Goal: Task Accomplishment & Management: Complete application form

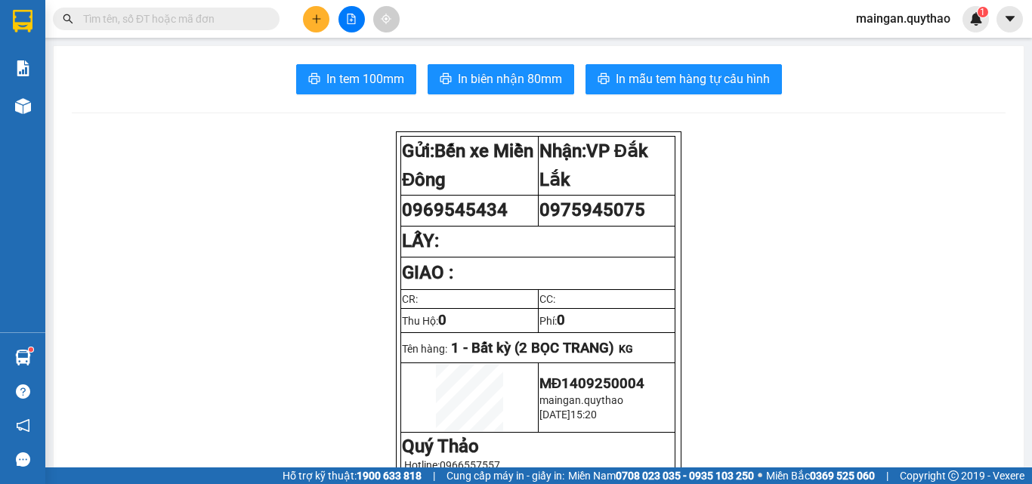
click at [316, 14] on icon "plus" at bounding box center [316, 19] width 11 height 11
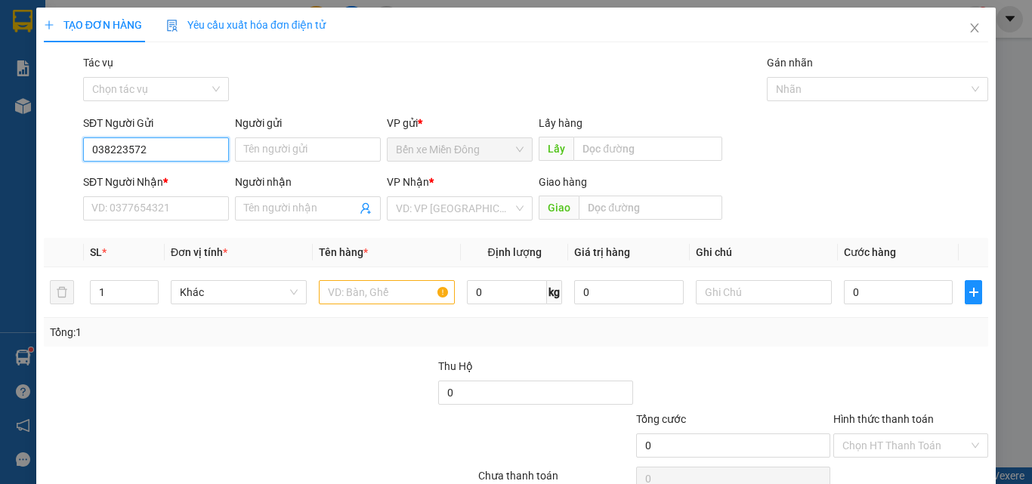
type input "0382235727"
click at [177, 184] on div "0382235727" at bounding box center [154, 180] width 126 height 17
type input "0367253228"
type input "[PERSON_NAME]"
type input "0382235727"
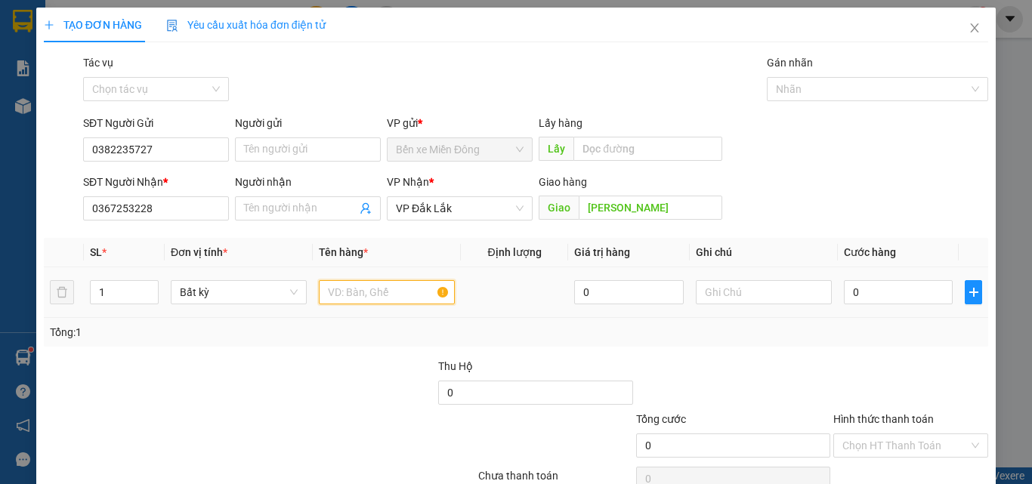
click at [350, 299] on input "text" at bounding box center [387, 292] width 136 height 24
drag, startPoint x: 674, startPoint y: 207, endPoint x: 666, endPoint y: 205, distance: 7.9
click at [672, 207] on input "[PERSON_NAME]" at bounding box center [651, 208] width 144 height 24
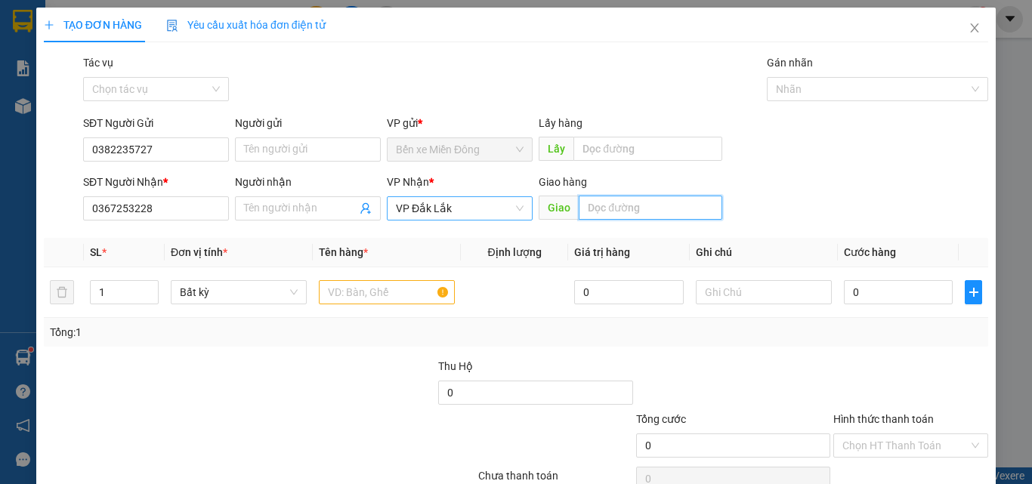
click at [471, 211] on span "VP Đắk Lắk" at bounding box center [460, 208] width 128 height 23
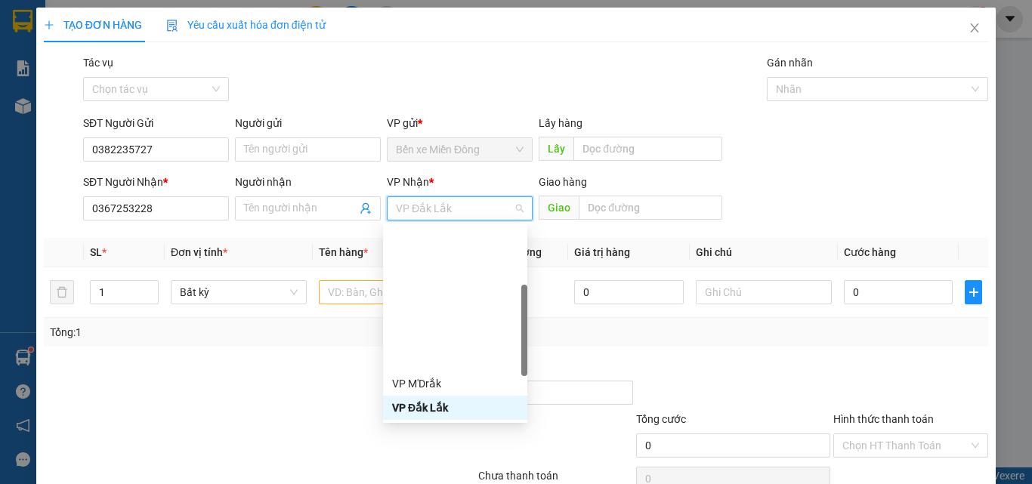
scroll to position [151, 0]
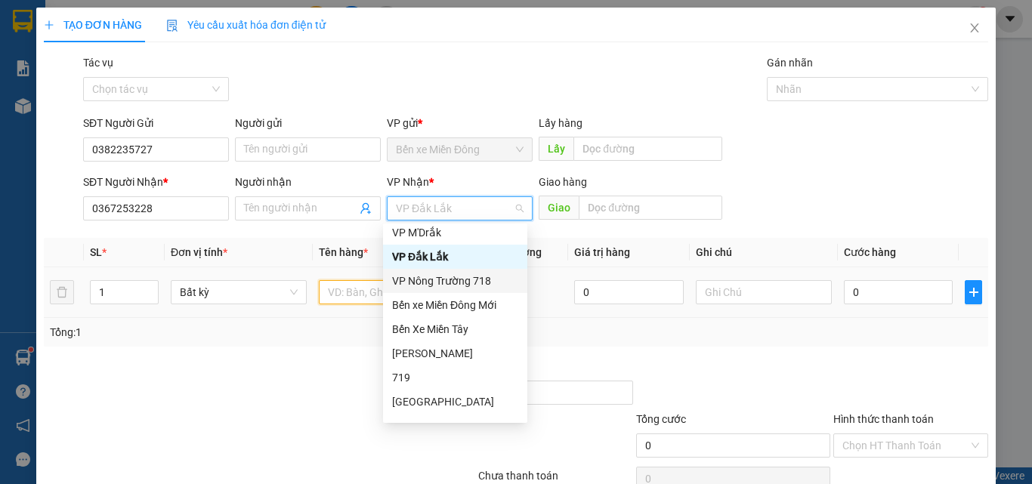
click at [352, 288] on input "text" at bounding box center [387, 292] width 136 height 24
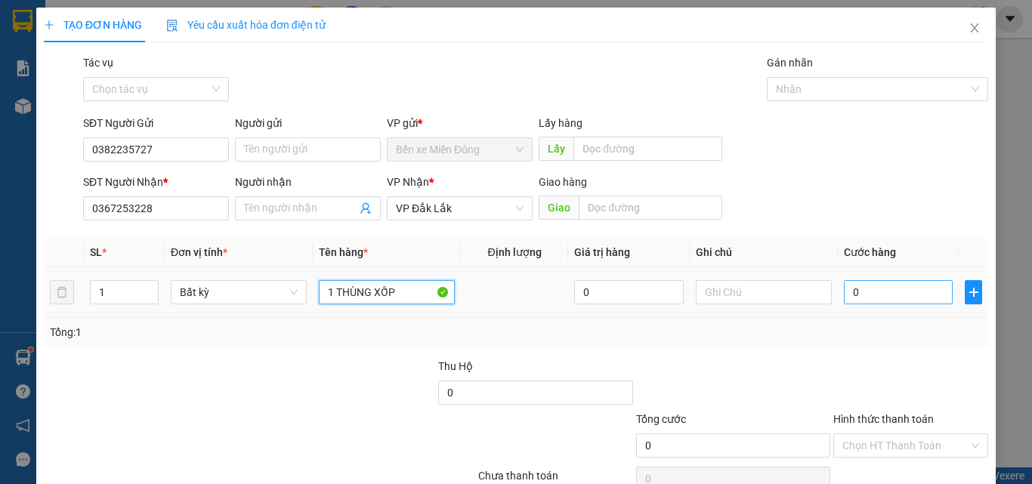
type input "1 THÙNG XỐP"
click at [858, 299] on input "0" at bounding box center [898, 292] width 109 height 24
type input "06"
type input "6"
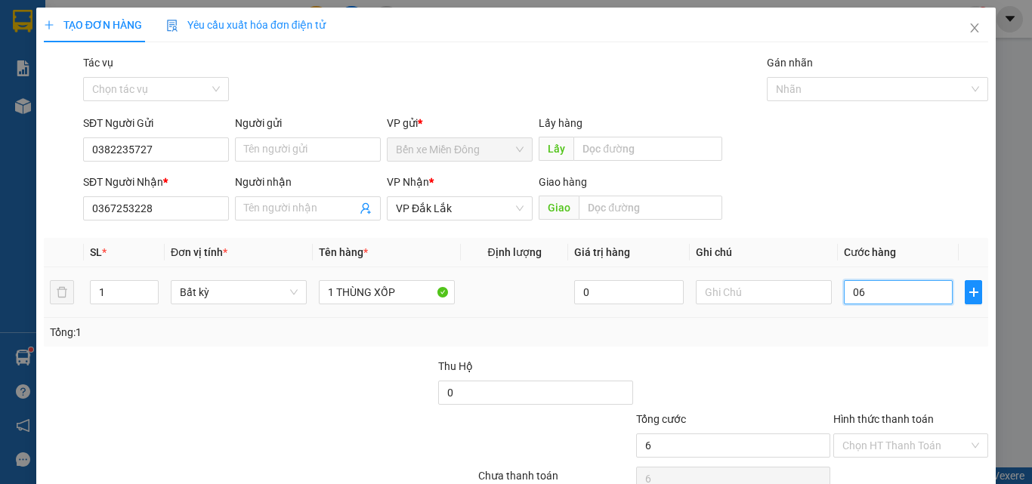
type input "060"
type input "60"
type input "60.000"
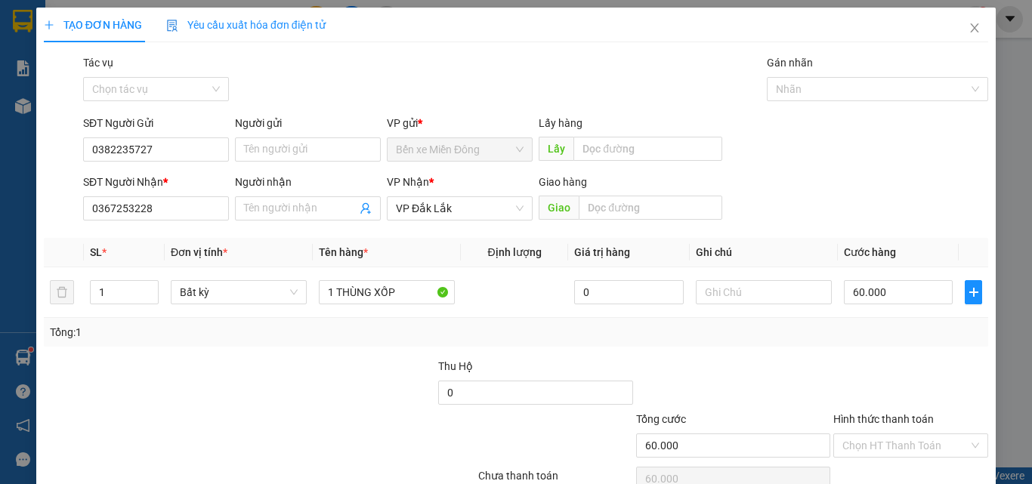
click at [913, 389] on div at bounding box center [911, 384] width 158 height 53
drag, startPoint x: 892, startPoint y: 444, endPoint x: 886, endPoint y: 405, distance: 39.1
click at [892, 444] on input "Hình thức thanh toán" at bounding box center [905, 445] width 126 height 23
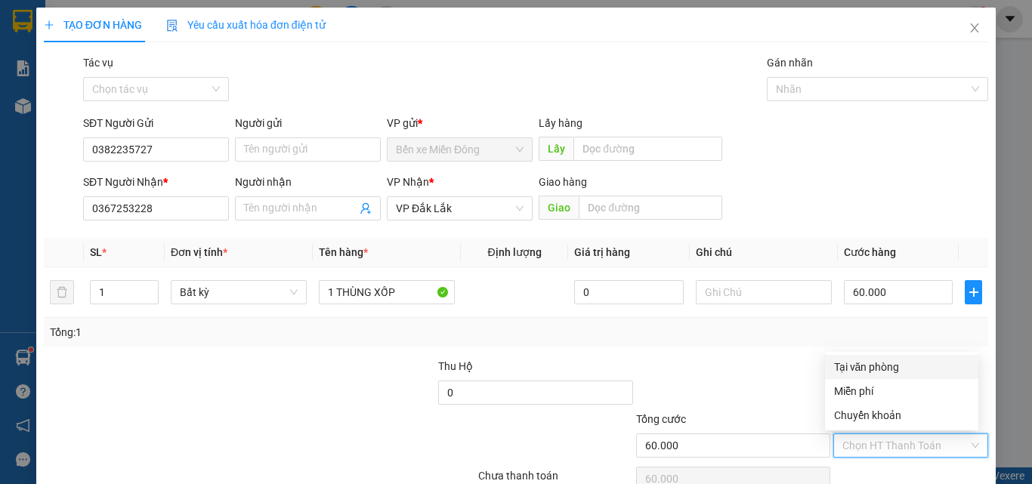
click at [883, 357] on div "Tại văn phòng" at bounding box center [901, 367] width 153 height 24
type input "0"
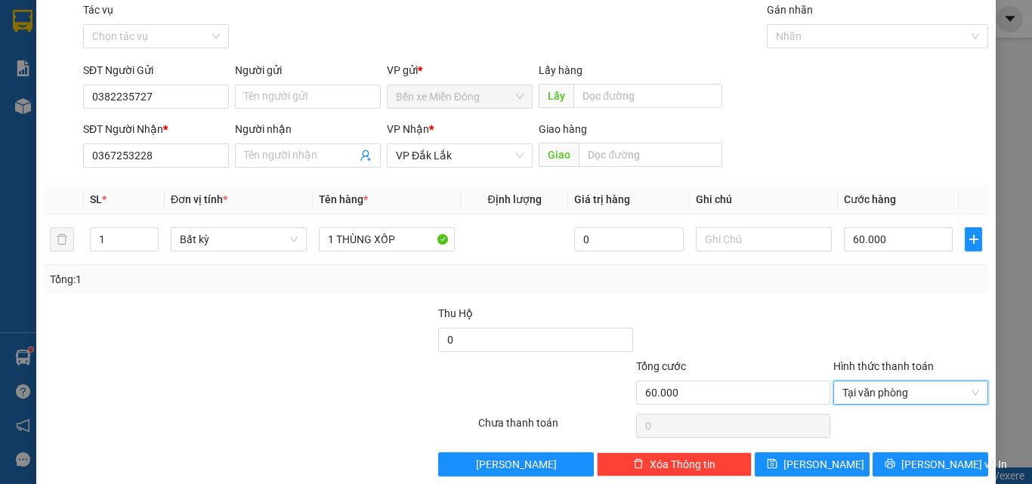
scroll to position [75, 0]
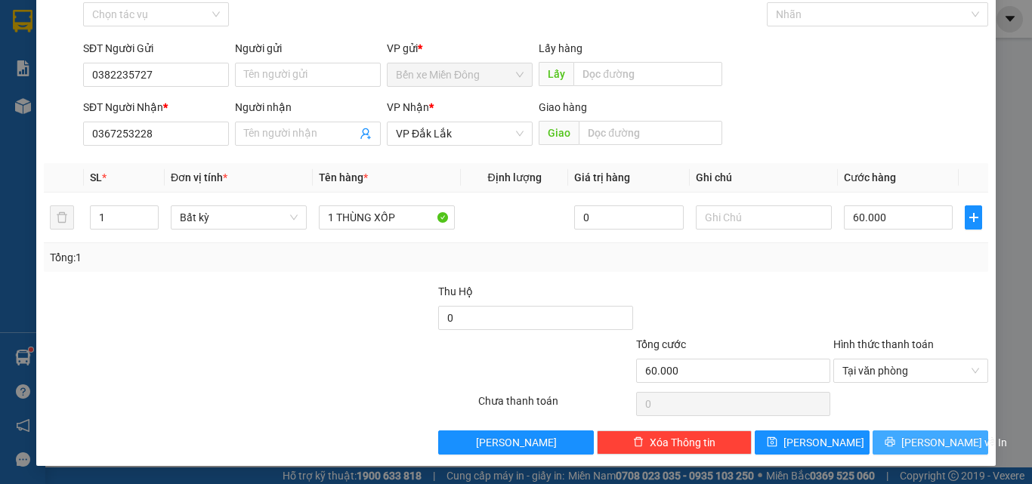
click at [926, 437] on span "[PERSON_NAME] và In" at bounding box center [954, 442] width 106 height 17
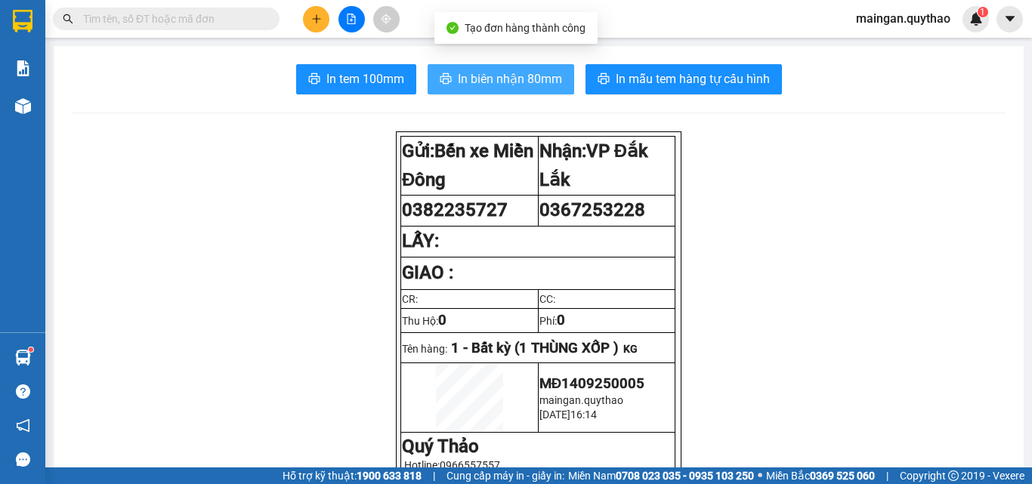
drag, startPoint x: 540, startPoint y: 79, endPoint x: 541, endPoint y: 87, distance: 8.3
click at [540, 82] on span "In biên nhận 80mm" at bounding box center [510, 79] width 104 height 19
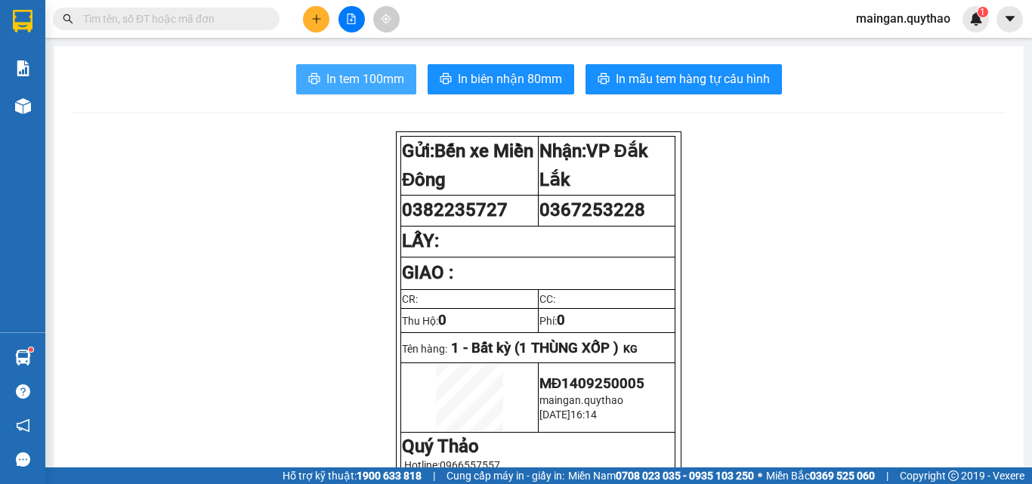
click at [330, 75] on span "In tem 100mm" at bounding box center [365, 79] width 78 height 19
click at [319, 10] on button at bounding box center [316, 19] width 26 height 26
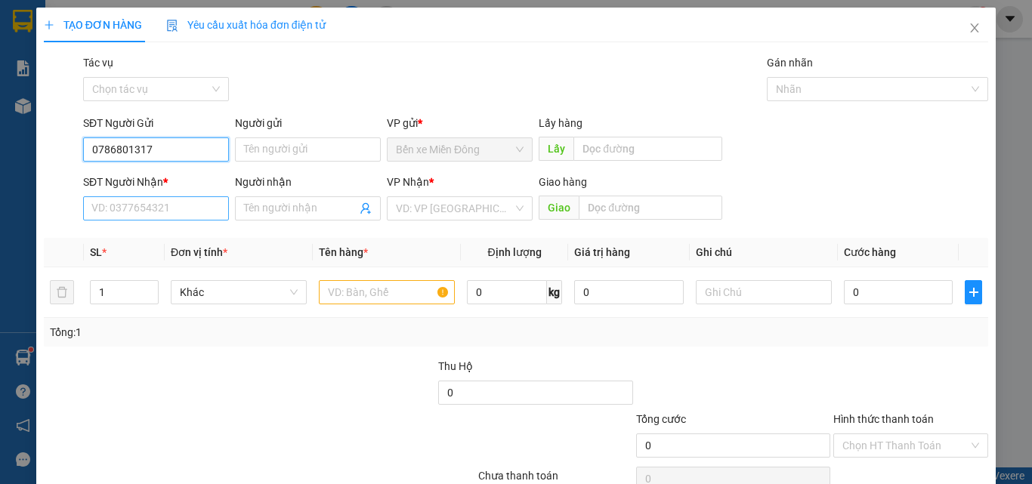
type input "0786801317"
click at [180, 201] on input "SĐT Người Nhận *" at bounding box center [156, 208] width 146 height 24
type input "0967247023"
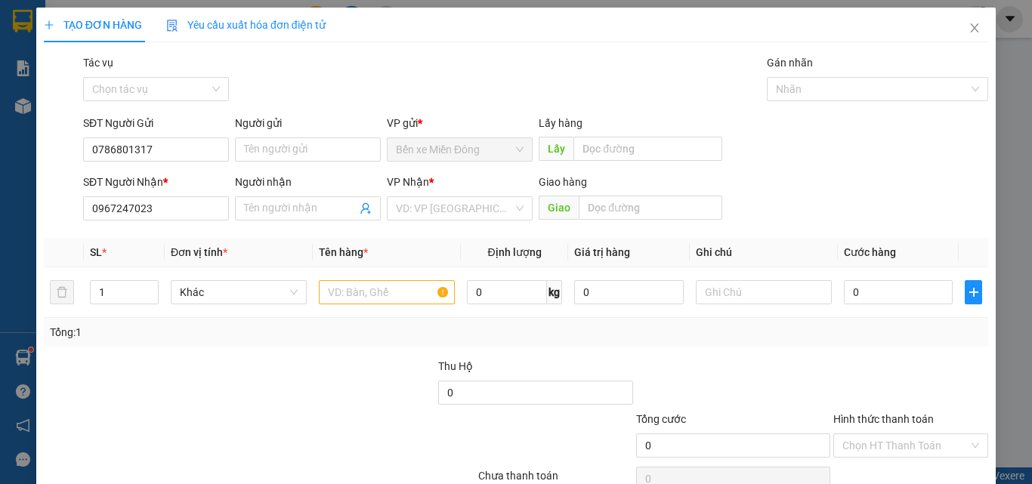
click at [493, 221] on div "VP Nhận * VD: VP [GEOGRAPHIC_DATA]" at bounding box center [460, 200] width 146 height 53
click at [475, 232] on div "Transit Pickup Surcharge Ids Transit Deliver Surcharge Ids Transit Deliver Surc…" at bounding box center [516, 291] width 944 height 475
drag, startPoint x: 475, startPoint y: 216, endPoint x: 454, endPoint y: 405, distance: 190.1
click at [475, 218] on input "search" at bounding box center [454, 208] width 117 height 23
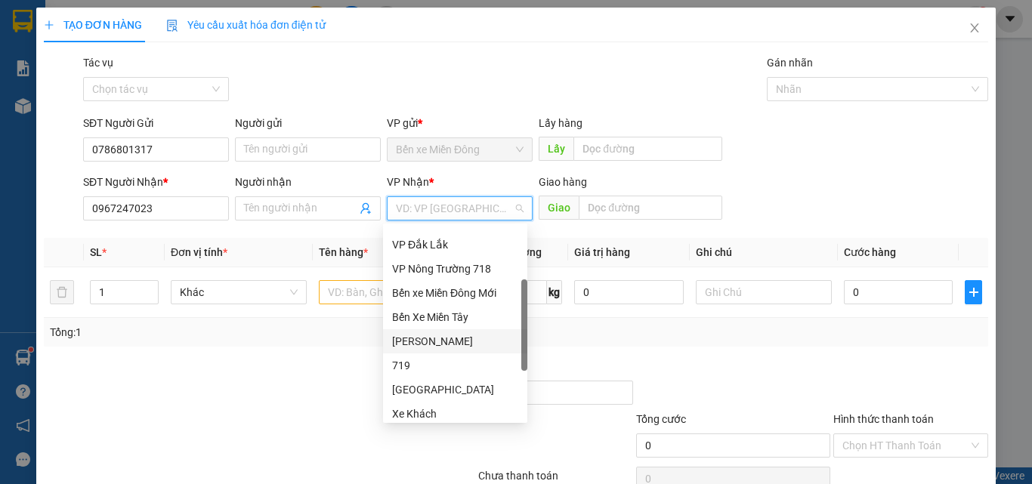
scroll to position [88, 0]
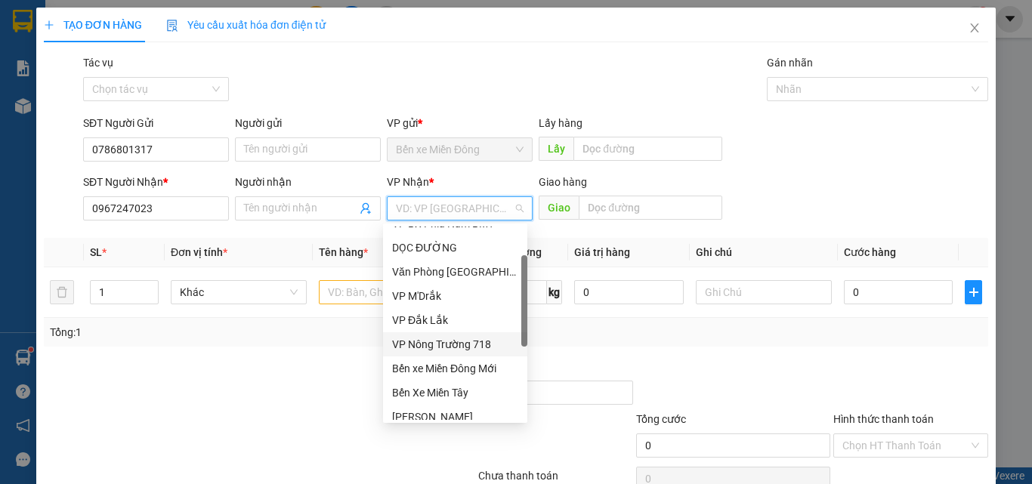
click at [440, 342] on div "VP Nông Trường 718" at bounding box center [455, 344] width 126 height 17
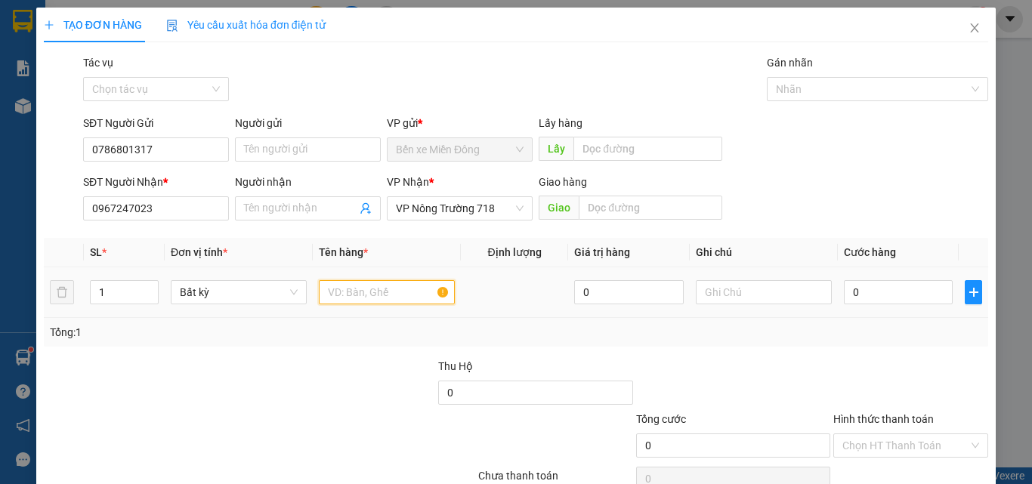
click at [372, 294] on input "text" at bounding box center [387, 292] width 136 height 24
type input "1 BALO"
click at [869, 285] on input "0" at bounding box center [898, 292] width 109 height 24
type input "04"
type input "4"
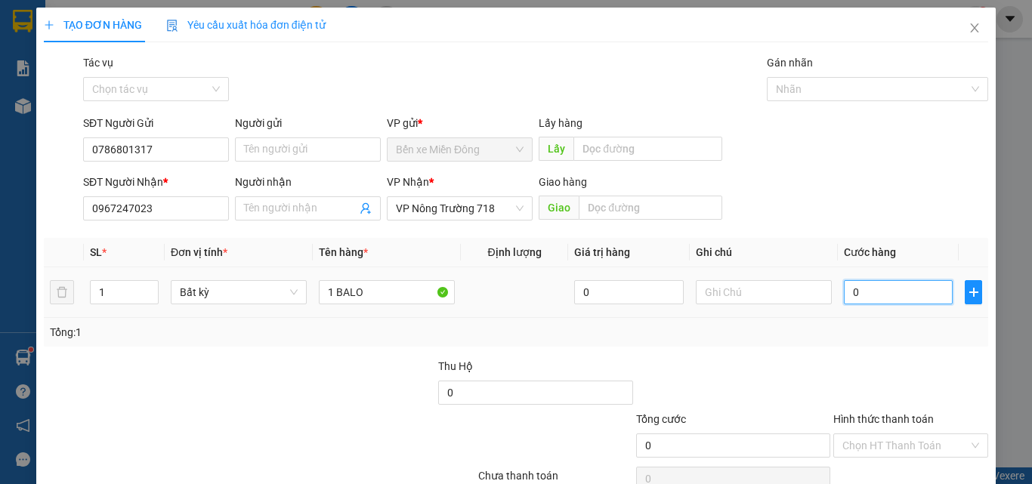
type input "4"
type input "040"
type input "40"
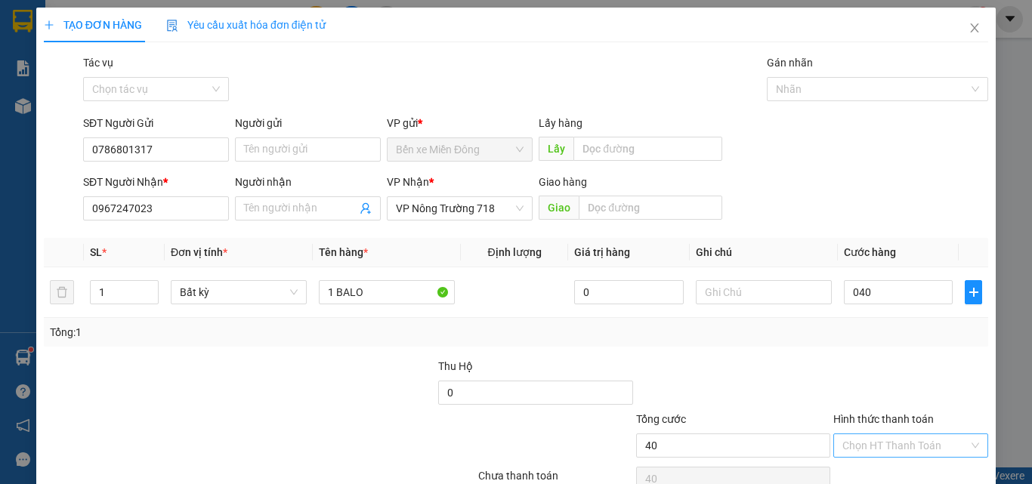
type input "40.000"
click at [914, 437] on input "Hình thức thanh toán" at bounding box center [905, 445] width 126 height 23
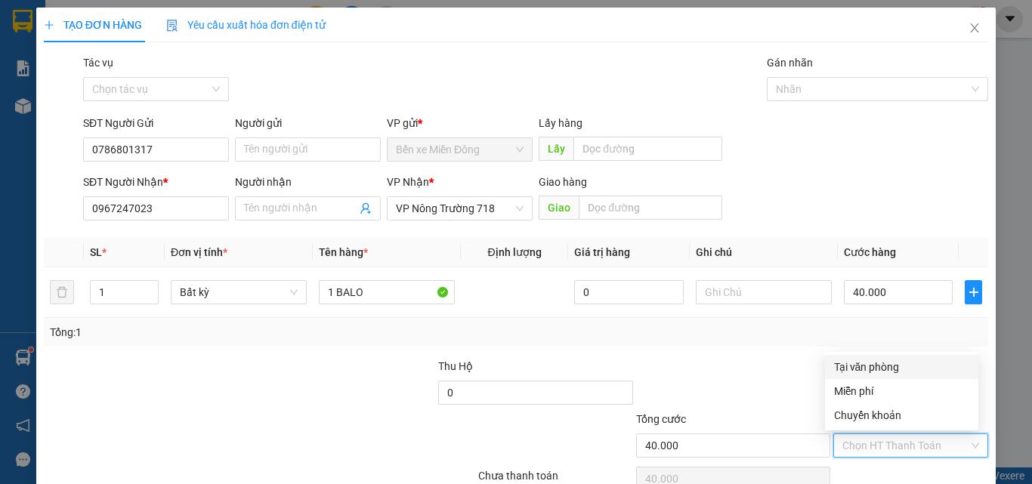
click at [870, 368] on div "Tại văn phòng" at bounding box center [901, 367] width 135 height 17
type input "0"
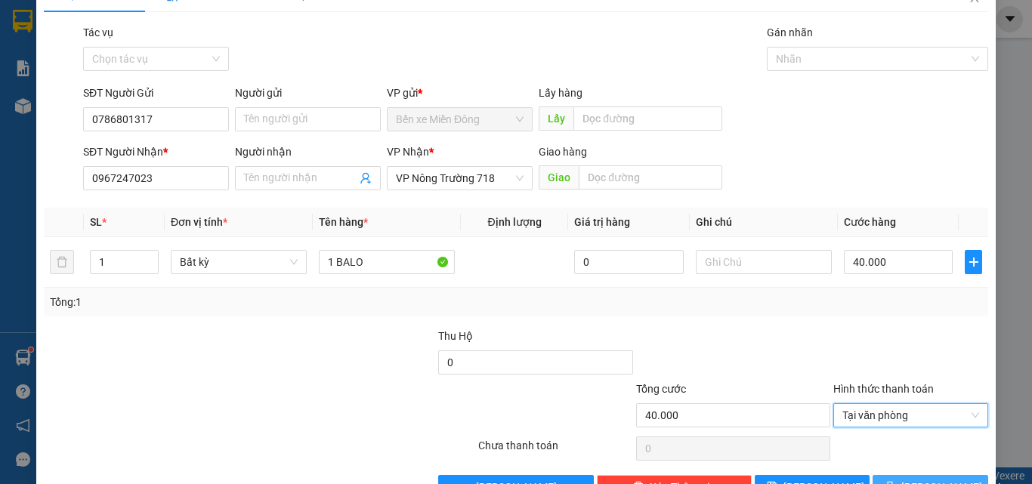
scroll to position [75, 0]
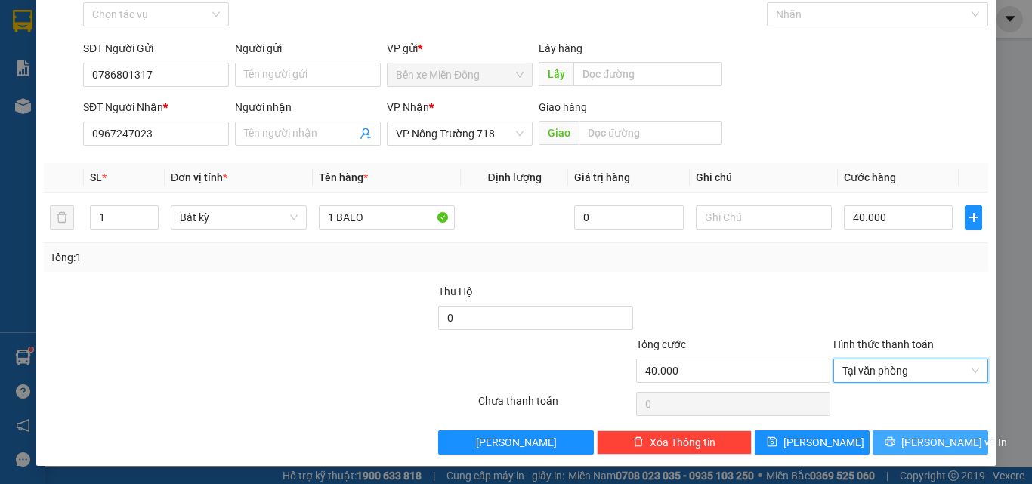
click at [926, 432] on button "[PERSON_NAME] và In" at bounding box center [931, 443] width 116 height 24
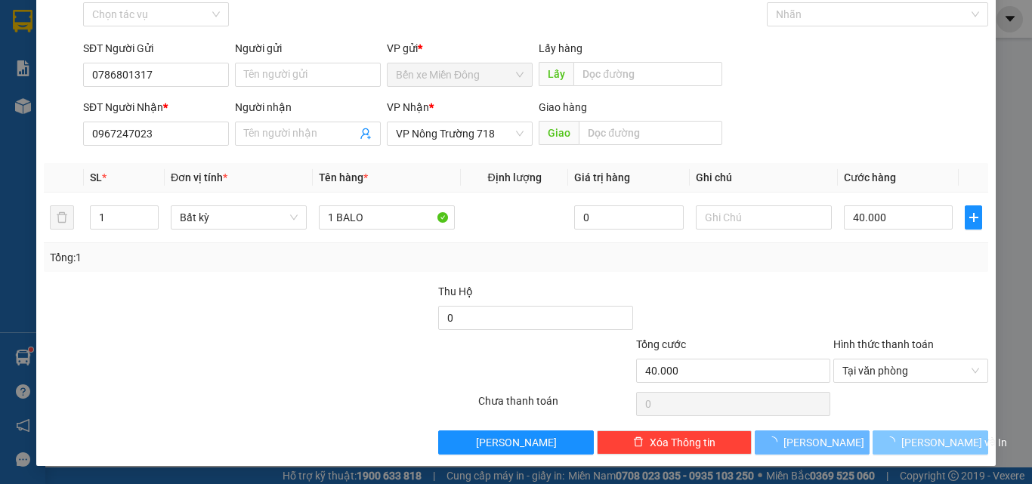
click at [926, 432] on button "[PERSON_NAME] và In" at bounding box center [931, 443] width 116 height 24
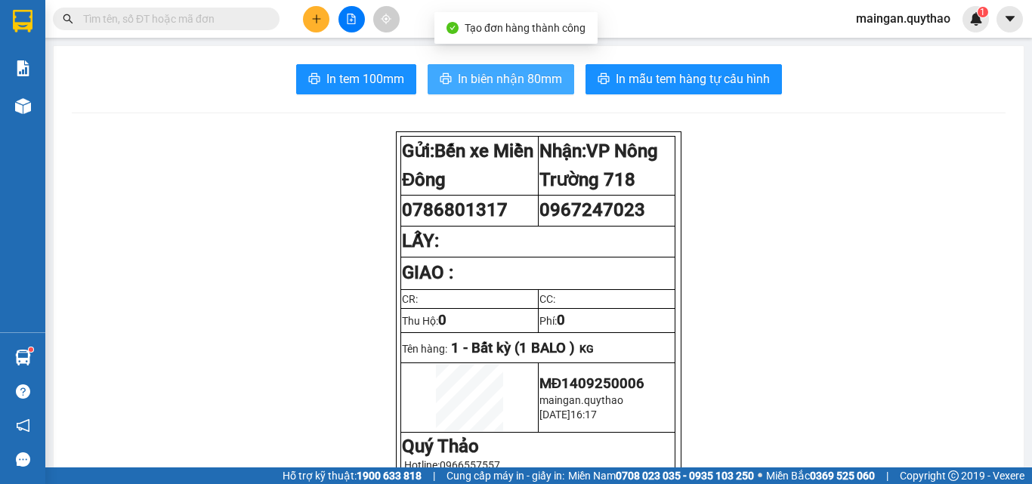
click at [453, 67] on button "In biên nhận 80mm" at bounding box center [501, 79] width 147 height 30
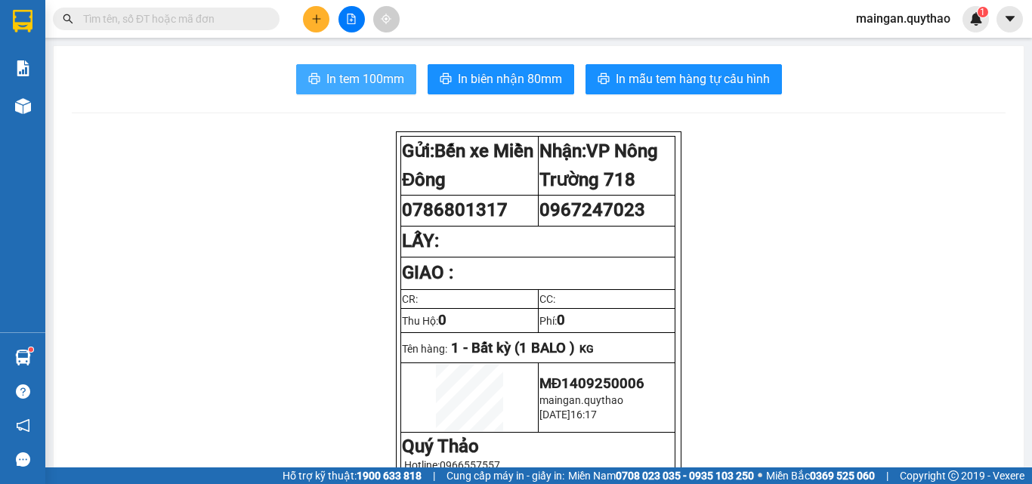
click at [371, 76] on span "In tem 100mm" at bounding box center [365, 79] width 78 height 19
